Goal: Browse casually

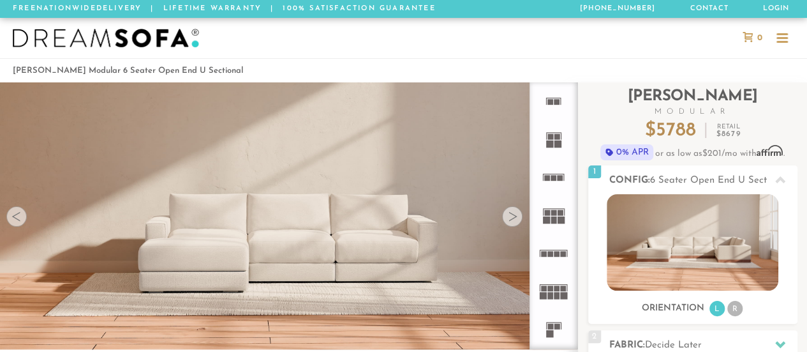
click at [513, 224] on div at bounding box center [512, 216] width 20 height 20
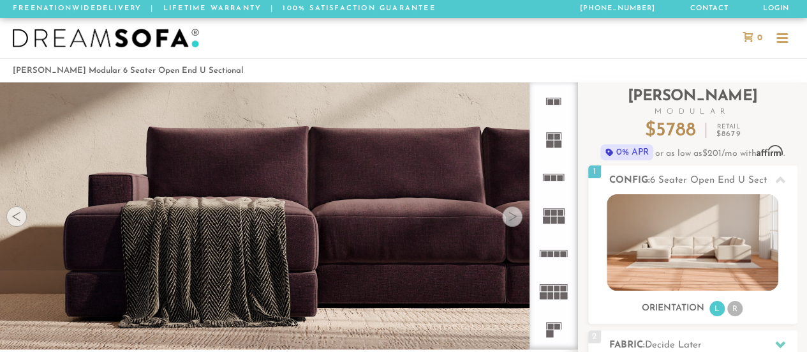
click at [513, 224] on div at bounding box center [512, 216] width 20 height 20
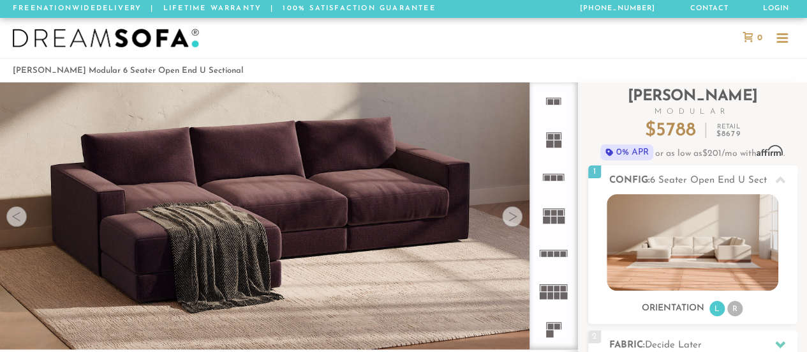
click at [513, 224] on div at bounding box center [512, 216] width 20 height 20
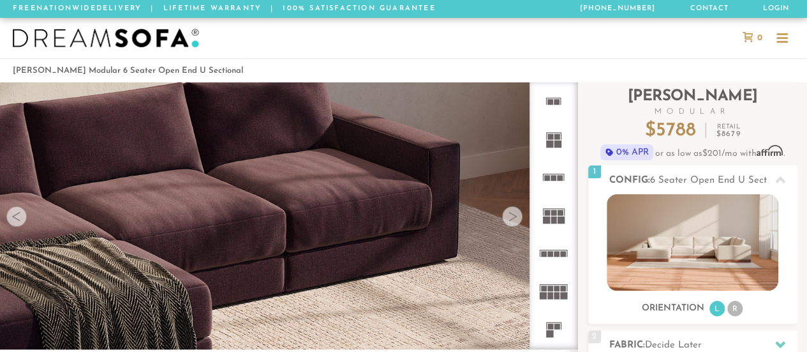
click at [513, 224] on div at bounding box center [512, 216] width 20 height 20
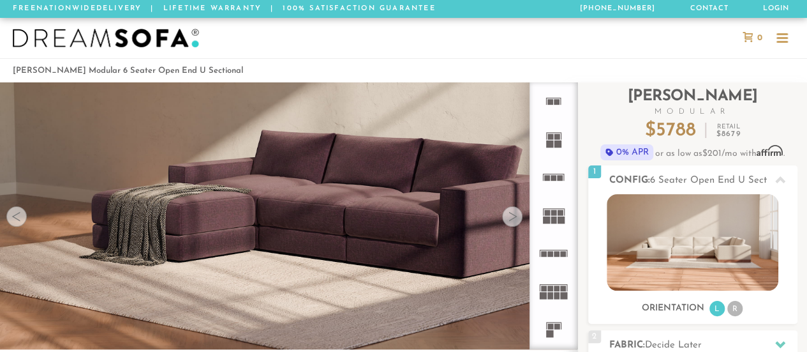
click at [513, 224] on div at bounding box center [512, 216] width 20 height 20
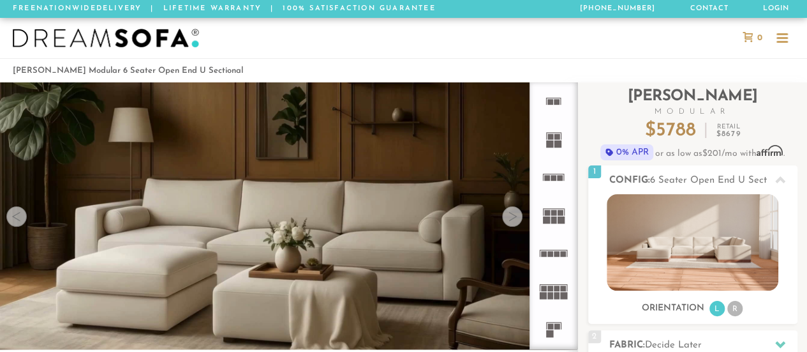
click at [513, 224] on div at bounding box center [512, 216] width 20 height 20
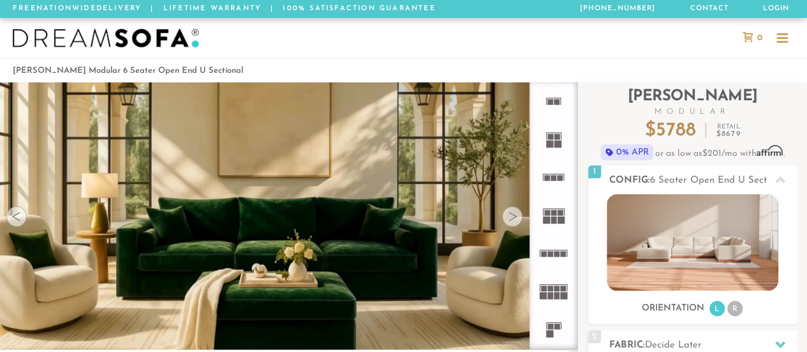
click at [513, 224] on div at bounding box center [512, 216] width 20 height 20
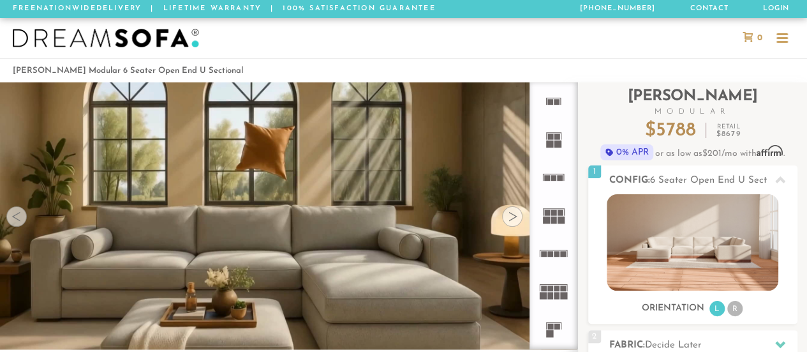
click at [513, 224] on div at bounding box center [512, 216] width 20 height 20
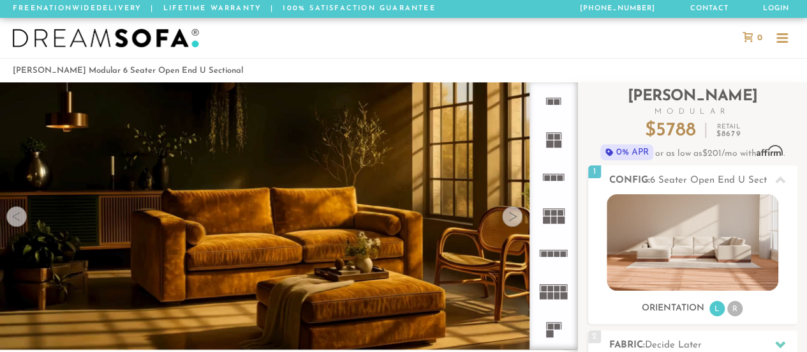
click at [513, 224] on div at bounding box center [512, 216] width 20 height 20
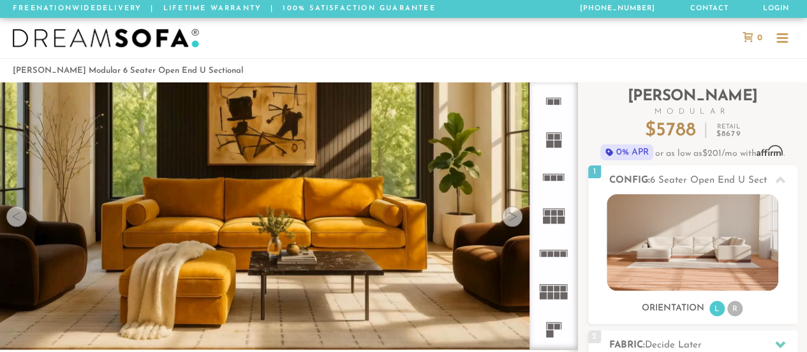
click at [513, 224] on div at bounding box center [512, 216] width 20 height 20
